Goal: Check status: Check status

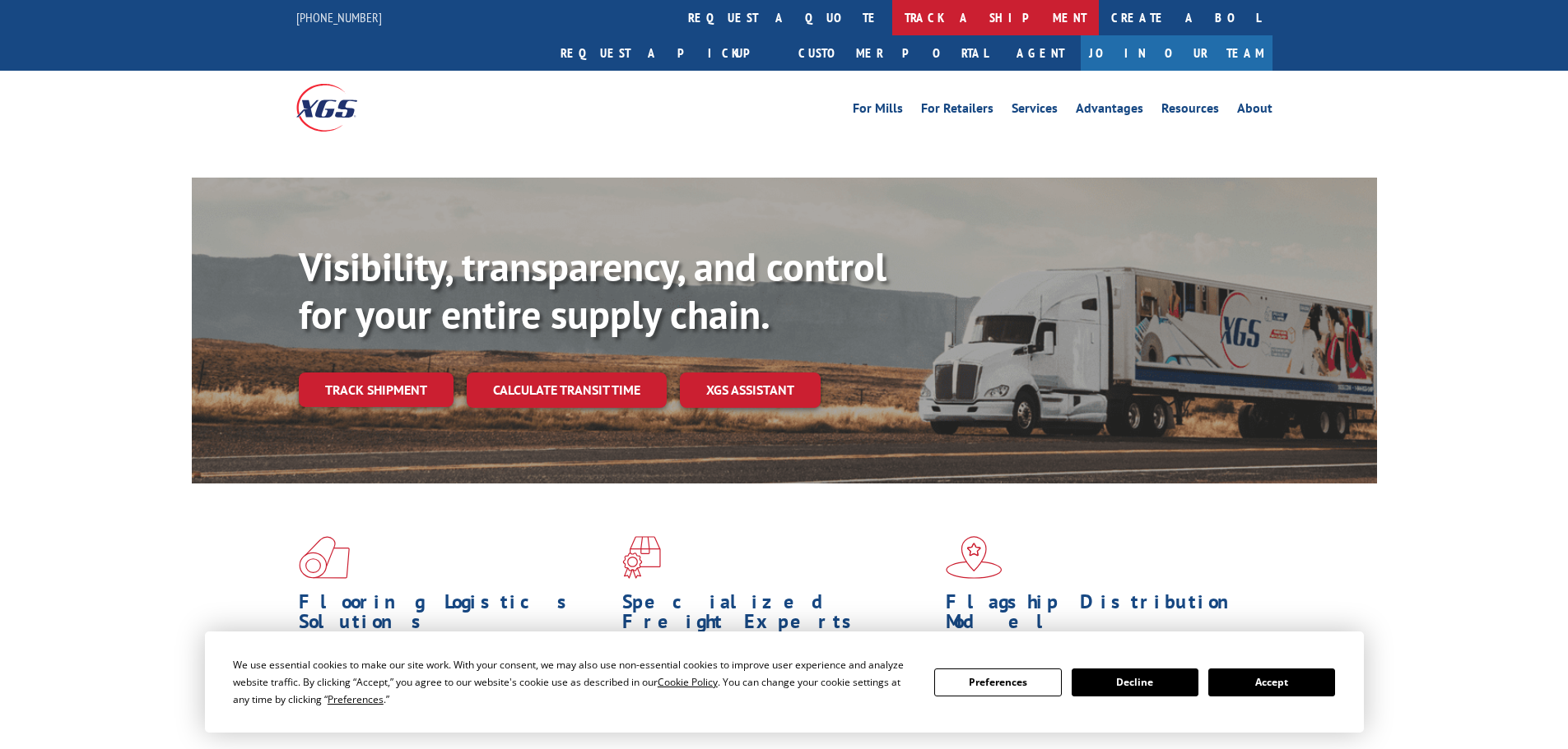
click at [892, 14] on link "track a shipment" at bounding box center [995, 17] width 207 height 35
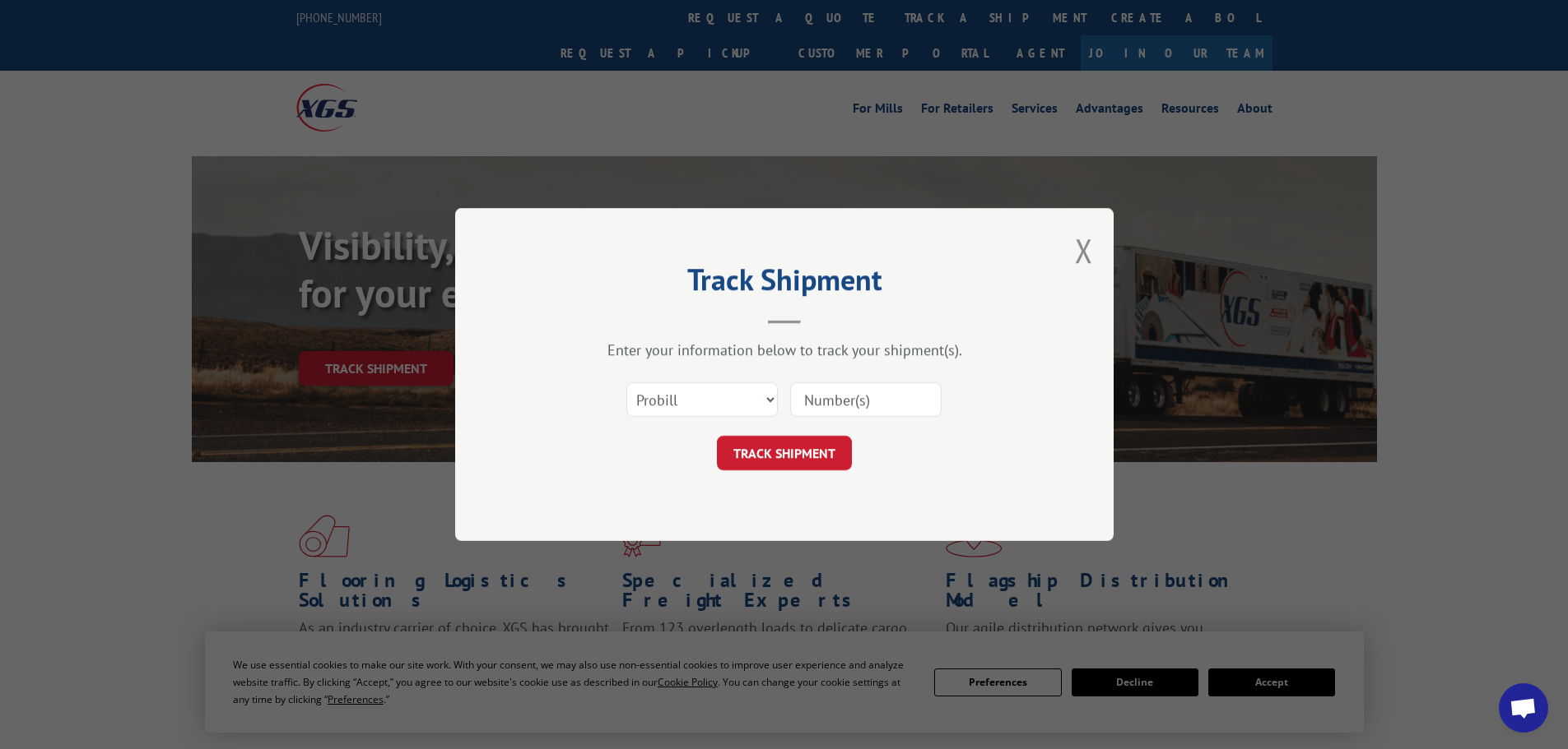
drag, startPoint x: 696, startPoint y: 400, endPoint x: 695, endPoint y: 416, distance: 16.0
click at [696, 408] on select "Select category... Probill BOL PO" at bounding box center [702, 400] width 152 height 35
select select "bol"
click at [626, 383] on select "Select category... Probill BOL PO" at bounding box center [702, 400] width 152 height 35
click at [866, 395] on input at bounding box center [866, 400] width 152 height 35
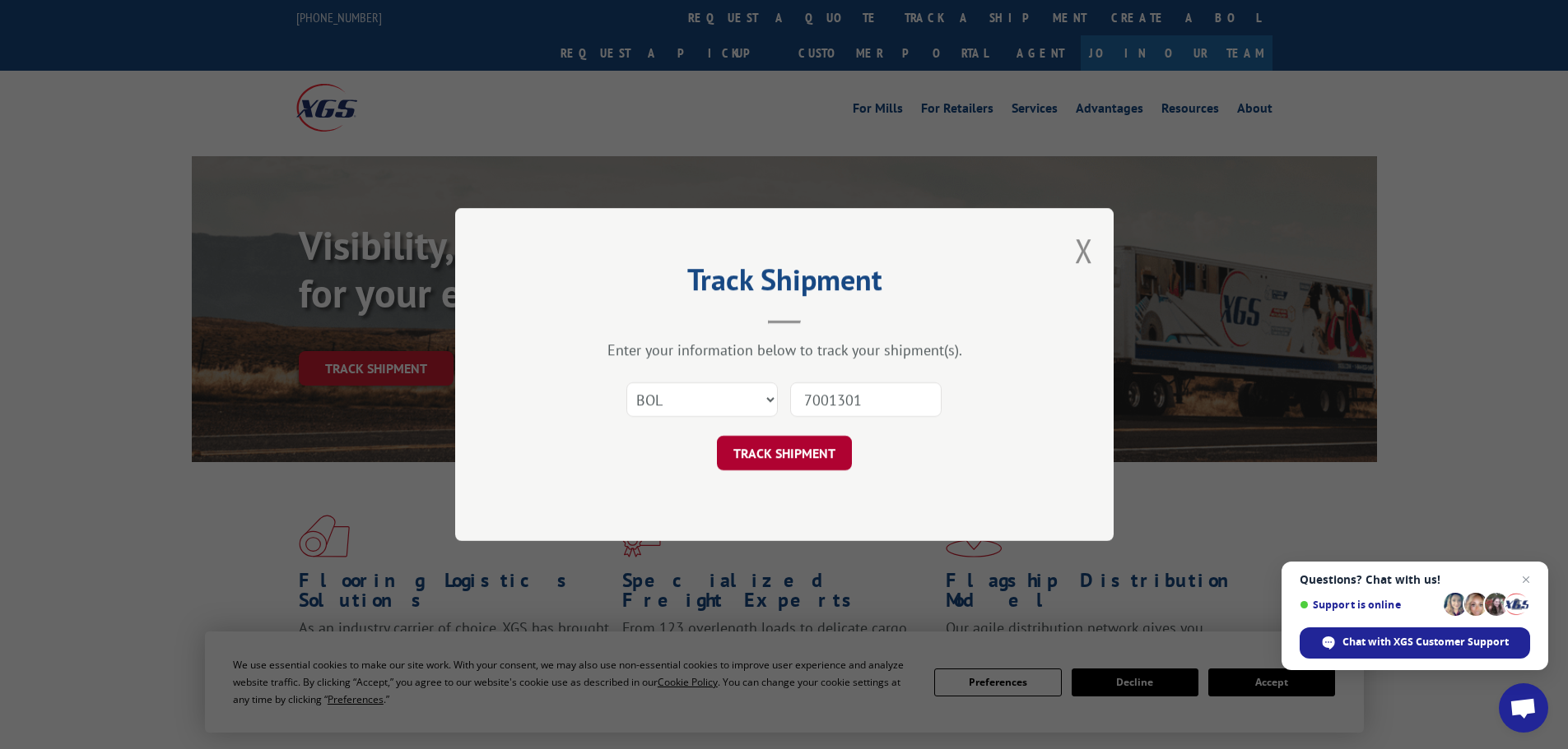
type input "7001301"
drag, startPoint x: 815, startPoint y: 458, endPoint x: 802, endPoint y: 460, distance: 13.2
click at [810, 460] on button "TRACK SHIPMENT" at bounding box center [784, 454] width 135 height 35
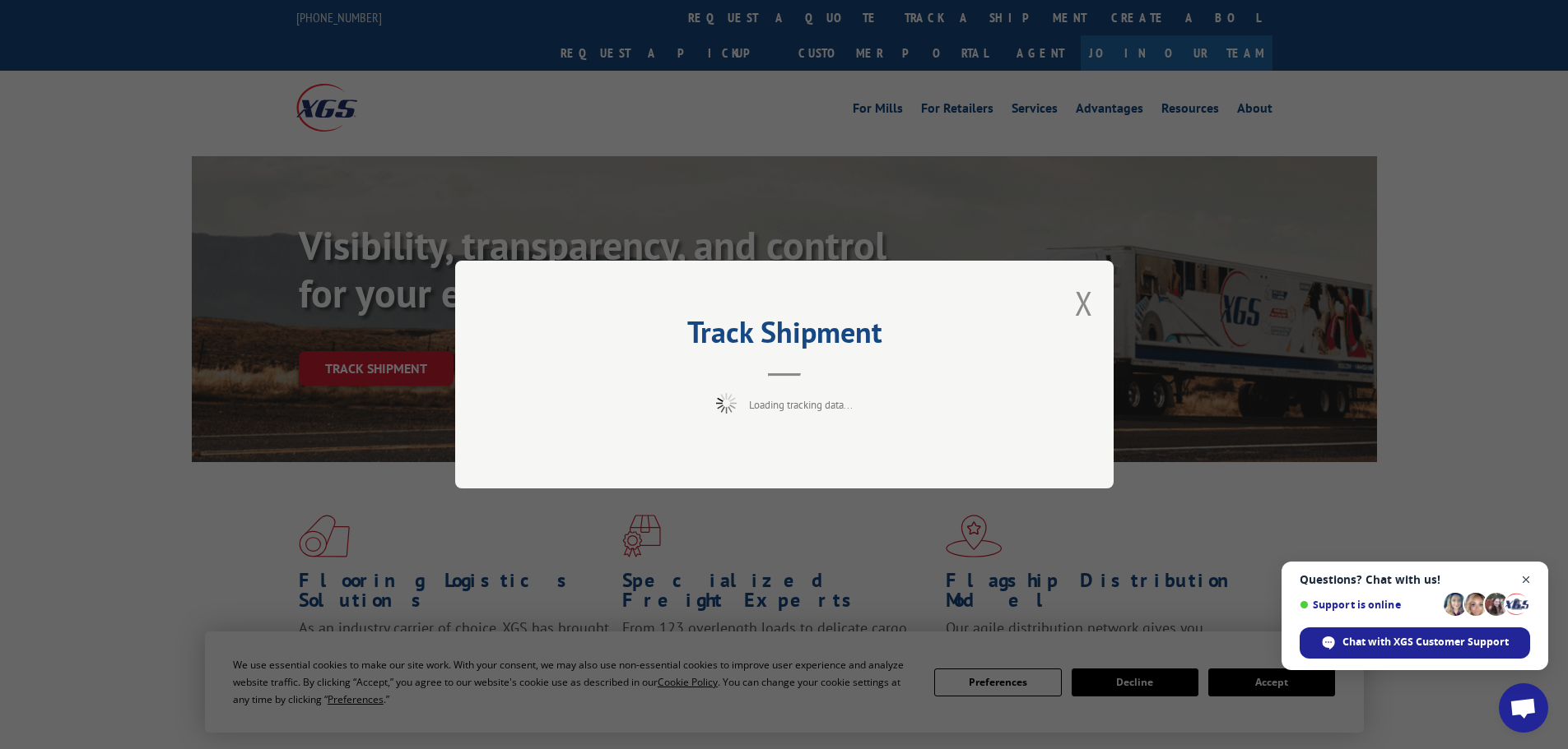
click at [1527, 578] on span "Close chat" at bounding box center [1526, 580] width 20 height 20
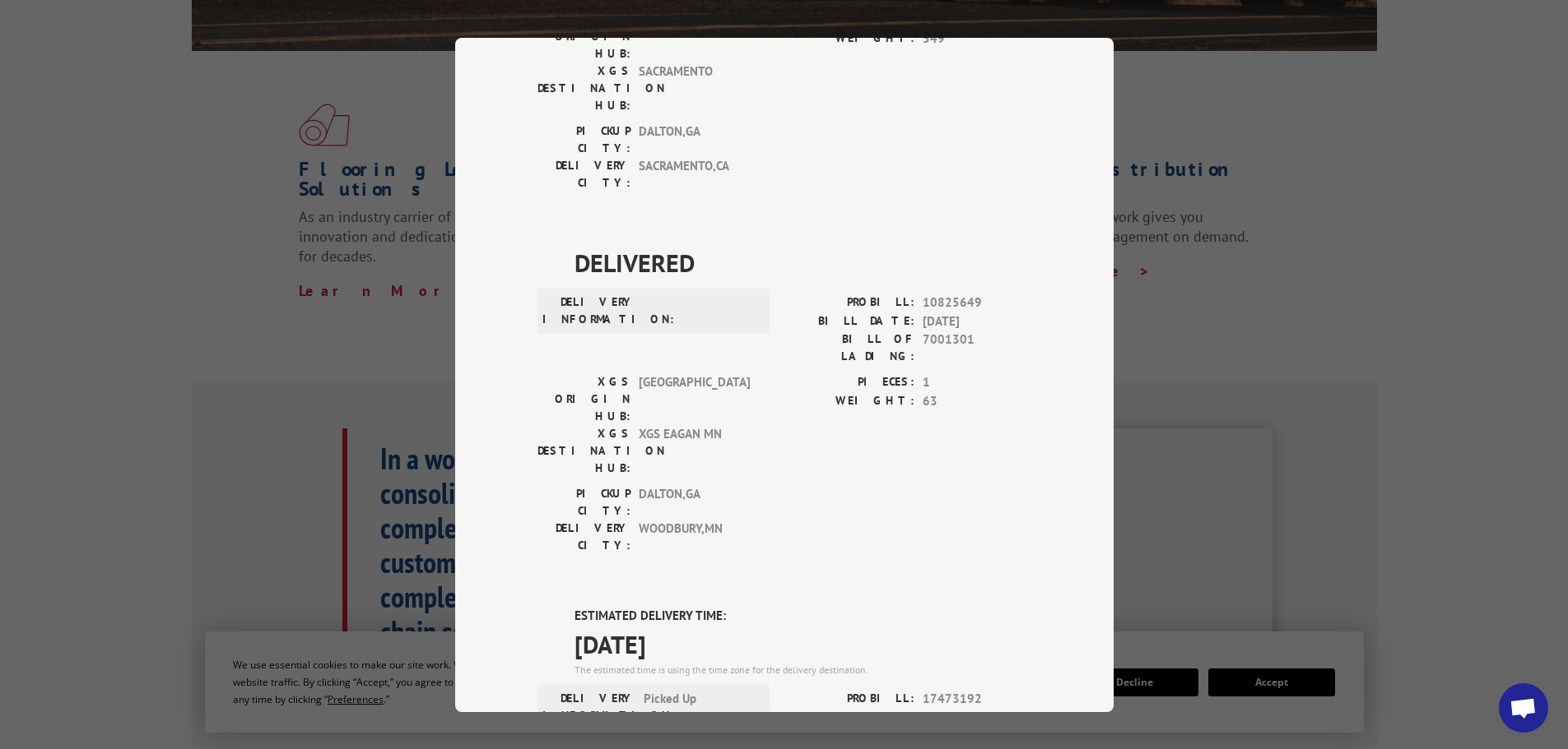
scroll to position [740, 0]
